Goal: Task Accomplishment & Management: Use online tool/utility

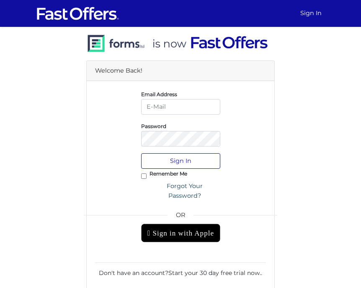
type input "[PERSON_NAME][EMAIL_ADDRESS][DOMAIN_NAME]"
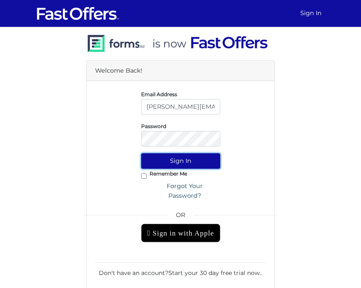
click at [204, 161] on button "Sign In" at bounding box center [180, 161] width 79 height 16
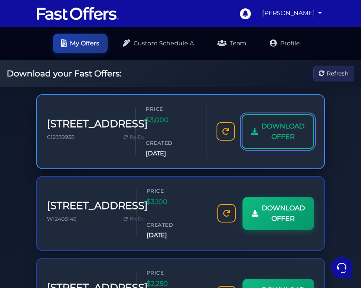
click at [275, 128] on span "DOWNLOAD OFFER" at bounding box center [283, 131] width 43 height 21
